Goal: Task Accomplishment & Management: Manage account settings

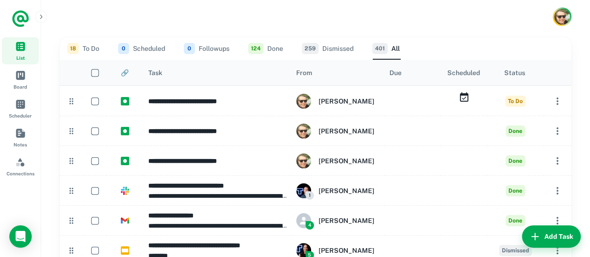
click at [87, 55] on button "18 To Do" at bounding box center [83, 48] width 32 height 22
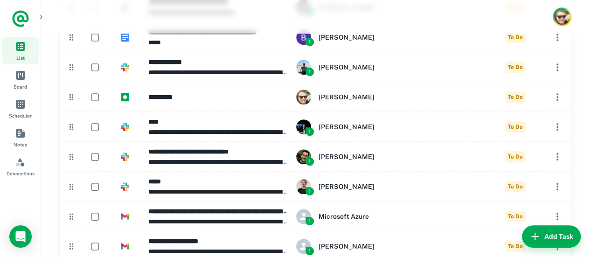
scroll to position [411, 0]
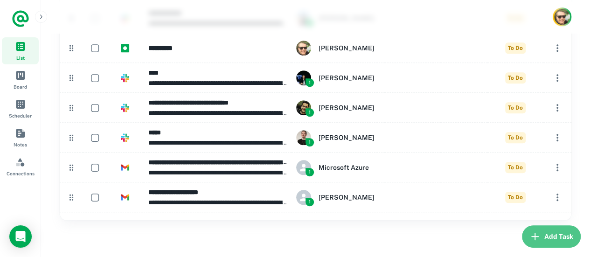
click at [543, 239] on button "Add Task" at bounding box center [551, 236] width 59 height 22
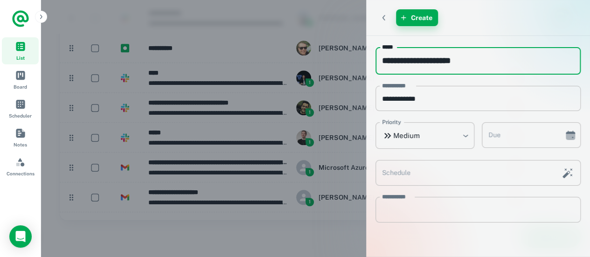
type input "**********"
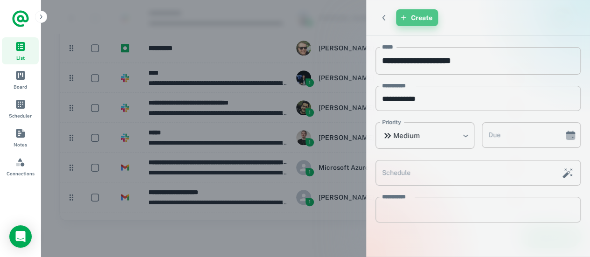
click at [413, 21] on button "Create" at bounding box center [417, 17] width 42 height 17
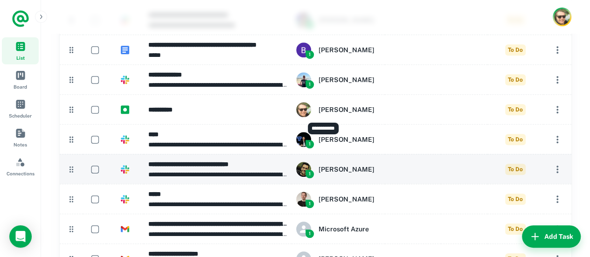
scroll to position [349, 0]
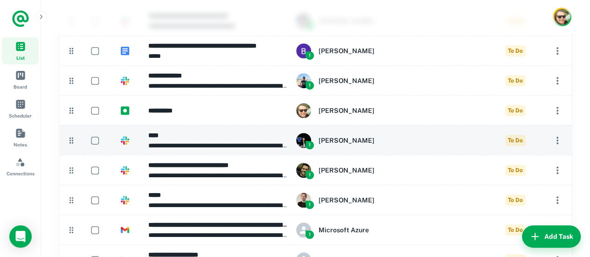
click at [214, 137] on h6 "****" at bounding box center [217, 135] width 138 height 10
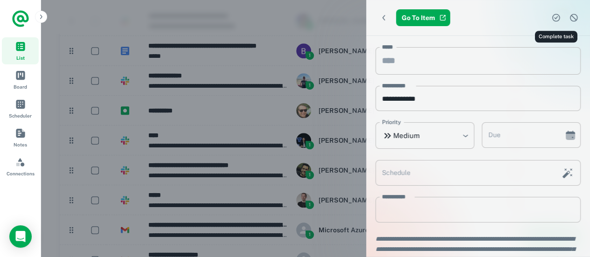
click at [559, 15] on icon "Complete task" at bounding box center [556, 18] width 8 height 8
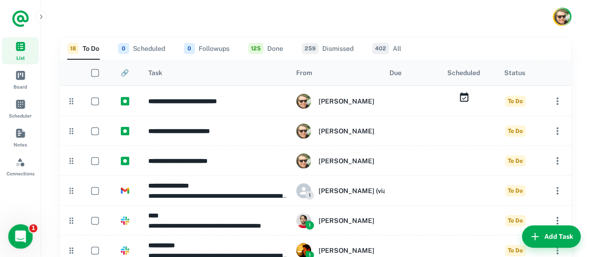
click at [26, 238] on div "Open Intercom Messenger" at bounding box center [19, 235] width 31 height 31
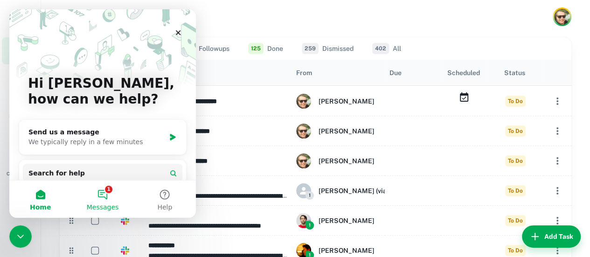
click at [99, 198] on button "1 Messages" at bounding box center [102, 198] width 62 height 37
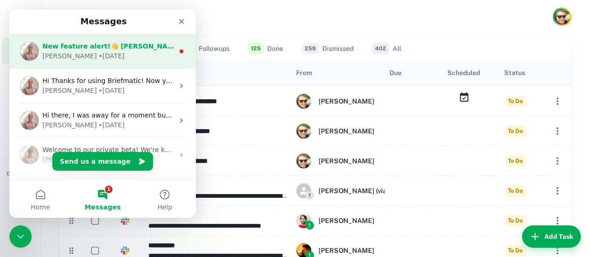
click at [124, 50] on span "New feature alert!👋 [PERSON_NAME] & WhatsApp Connections now live.👏 Checkout th…" at bounding box center [458, 45] width 833 height 7
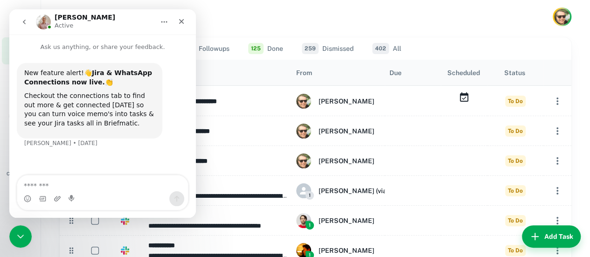
click at [19, 23] on button "go back" at bounding box center [24, 22] width 18 height 18
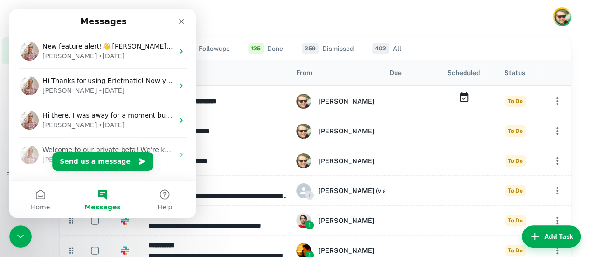
click at [215, 19] on div at bounding box center [315, 17] width 549 height 34
click at [180, 19] on icon "Close" at bounding box center [181, 21] width 7 height 7
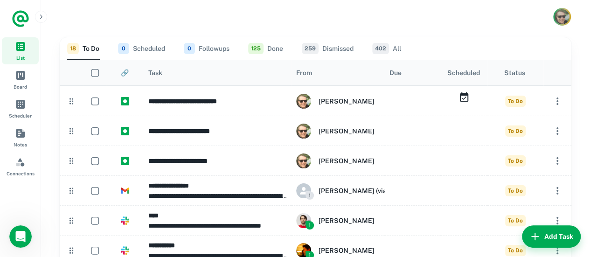
click at [562, 18] on img "Account button" at bounding box center [561, 16] width 15 height 15
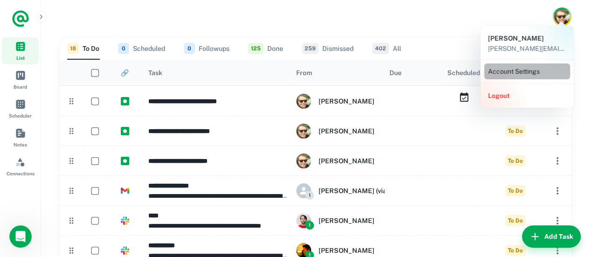
click at [525, 78] on li "Account Settings" at bounding box center [527, 71] width 86 height 16
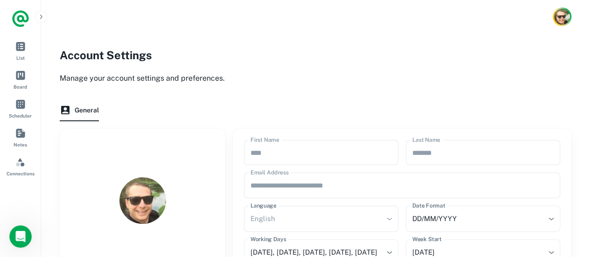
scroll to position [140, 0]
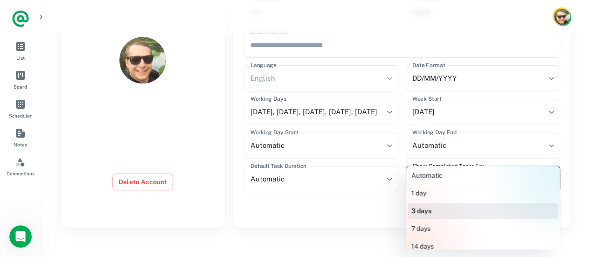
click at [493, 170] on body "**********" at bounding box center [295, 59] width 590 height 398
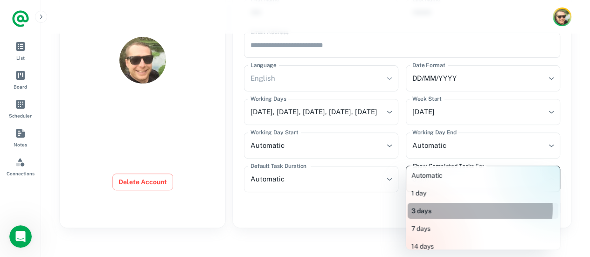
click at [471, 208] on li "3 days" at bounding box center [482, 211] width 151 height 16
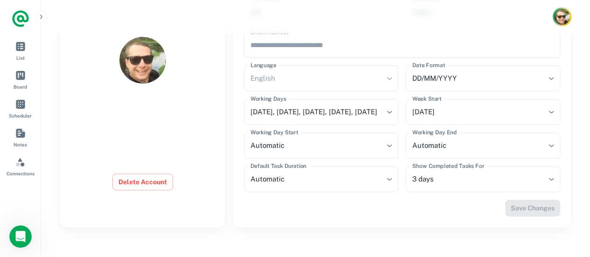
click at [336, 14] on div at bounding box center [315, 17] width 549 height 34
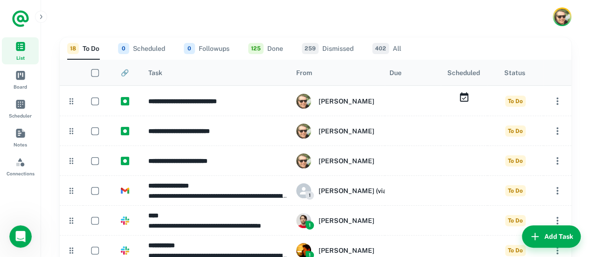
click at [395, 46] on button "402 All" at bounding box center [386, 48] width 29 height 22
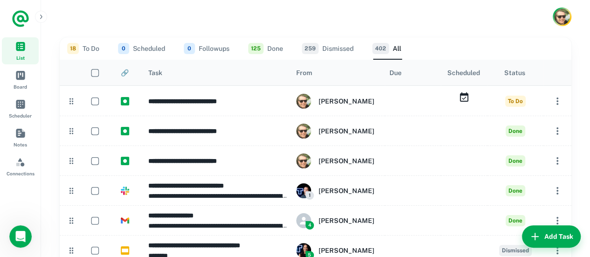
click at [397, 49] on button "402 All" at bounding box center [386, 48] width 29 height 22
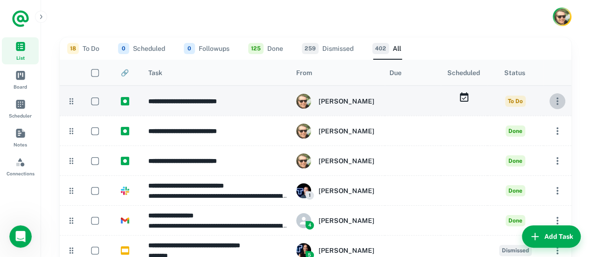
click at [557, 101] on icon "button" at bounding box center [557, 100] width 2 height 7
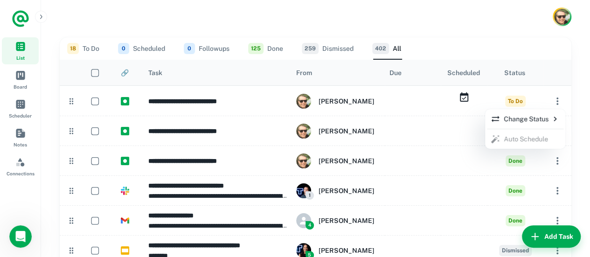
click at [579, 103] on div at bounding box center [295, 128] width 590 height 257
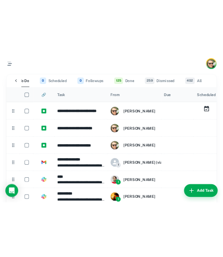
scroll to position [0, 18]
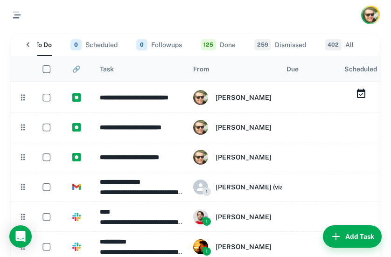
click at [227, 45] on button "125 Done" at bounding box center [217, 45] width 35 height 22
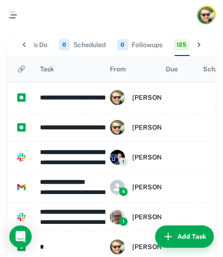
scroll to position [0, 38]
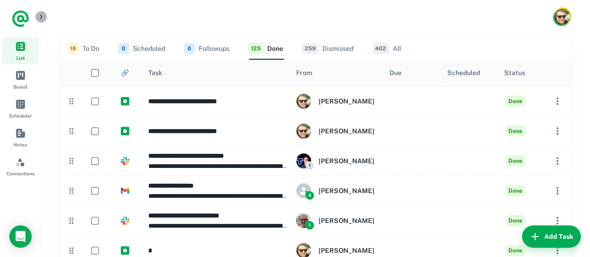
click at [39, 11] on button "button" at bounding box center [41, 17] width 12 height 12
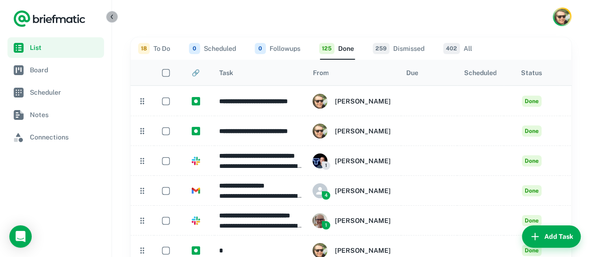
click at [113, 17] on icon "button" at bounding box center [111, 16] width 7 height 7
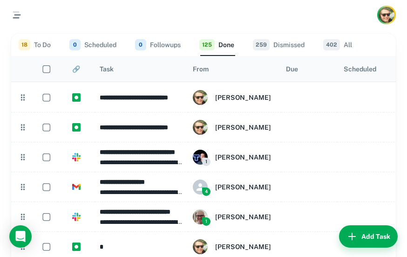
click at [47, 41] on button "18 To Do" at bounding box center [35, 45] width 32 height 22
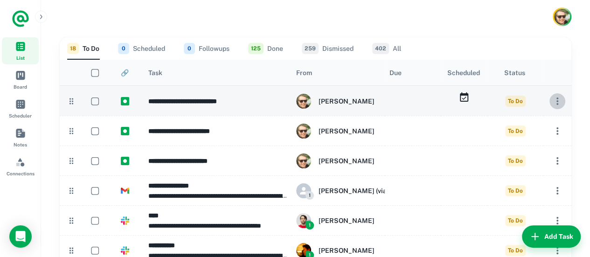
click at [230, 96] on icon "button" at bounding box center [557, 101] width 11 height 11
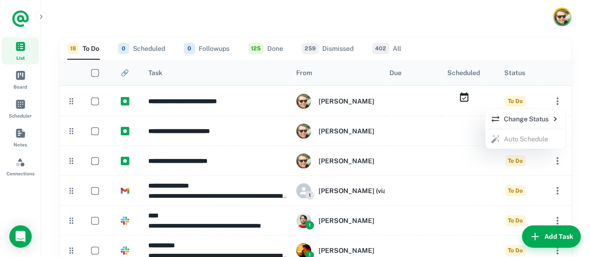
click at [230, 60] on div at bounding box center [295, 128] width 590 height 257
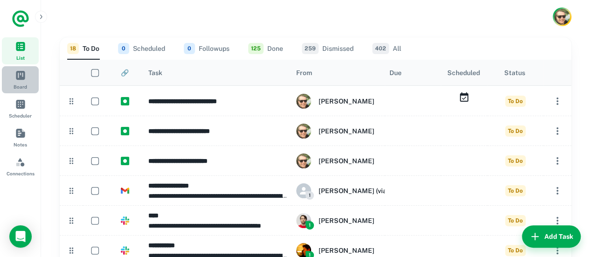
click at [6, 82] on link "Board" at bounding box center [20, 79] width 37 height 27
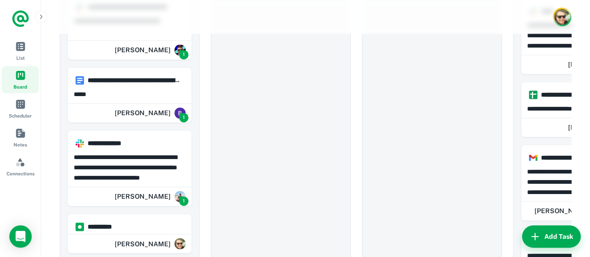
scroll to position [705, 0]
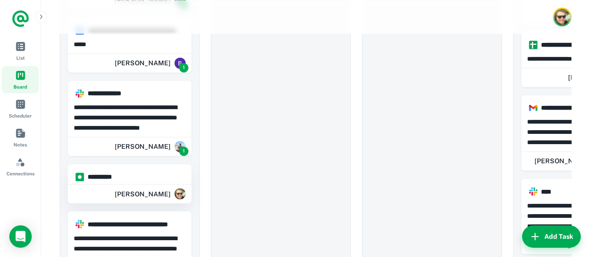
click at [179, 165] on div "**********" at bounding box center [129, 173] width 123 height 18
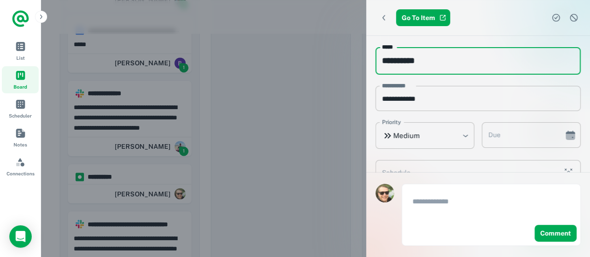
click at [230, 62] on input "**********" at bounding box center [477, 61] width 205 height 28
type input "**********"
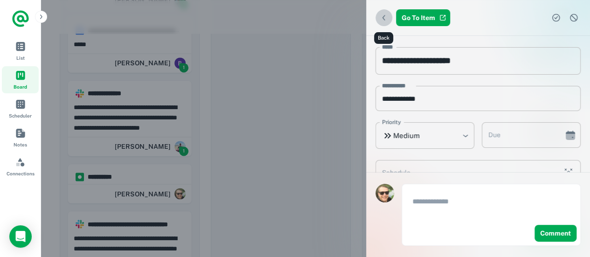
click at [230, 16] on icon "Back" at bounding box center [383, 17] width 9 height 9
